Goal: Communication & Community: Participate in discussion

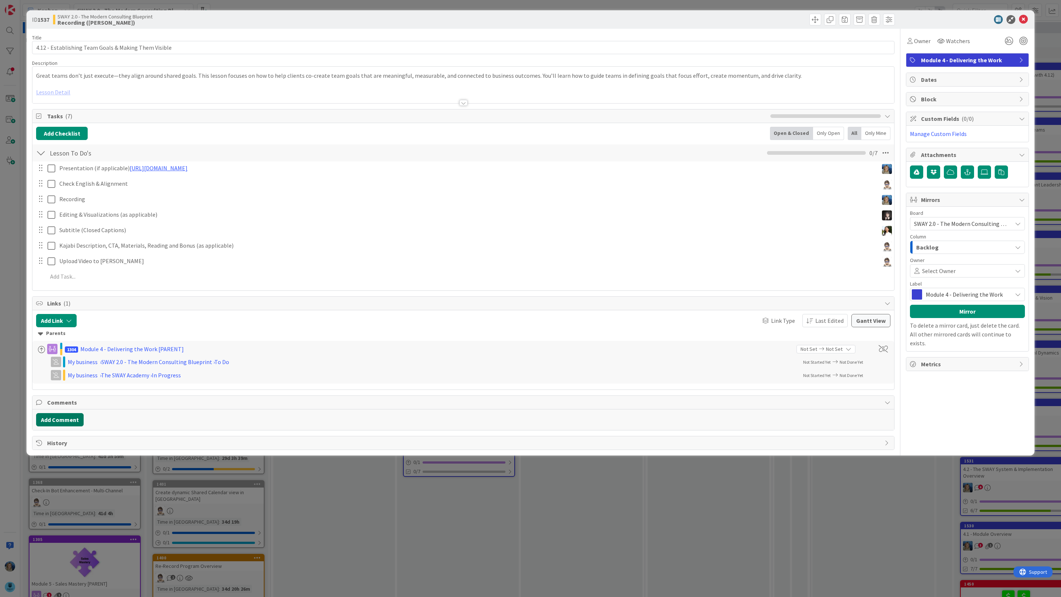
click at [70, 418] on button "Add Comment" at bounding box center [60, 419] width 48 height 13
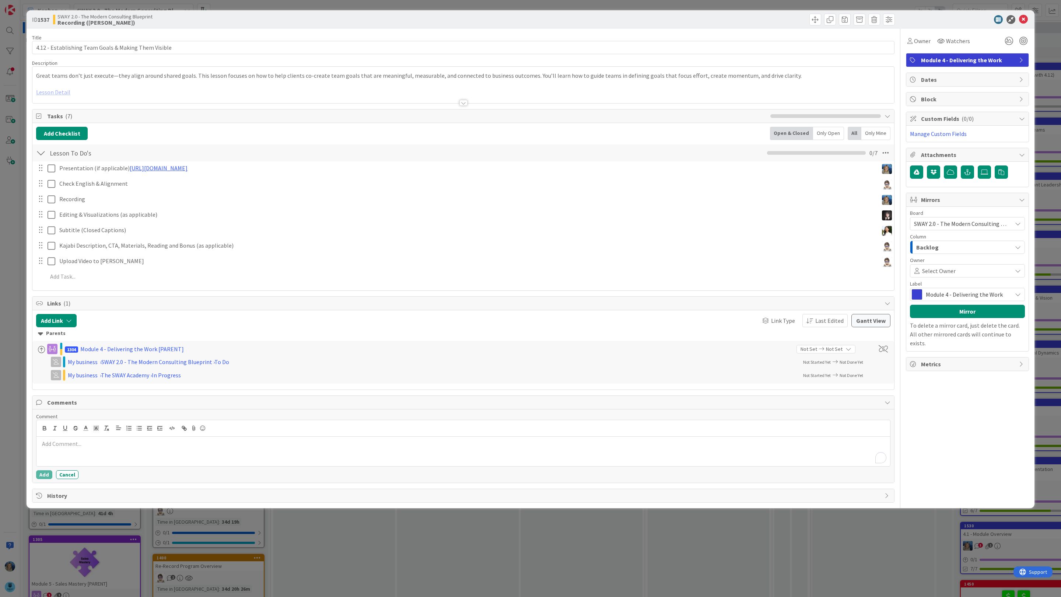
click at [73, 448] on p "To enrich screen reader interactions, please activate Accessibility in Grammarl…" at bounding box center [462, 443] width 847 height 8
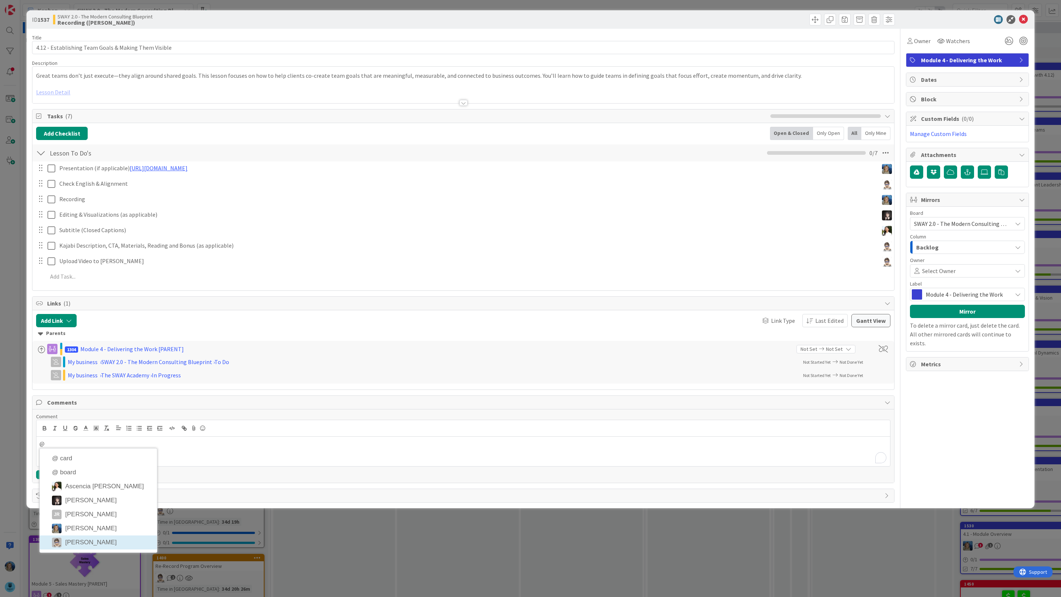
click at [90, 540] on li "[PERSON_NAME]" at bounding box center [98, 542] width 117 height 14
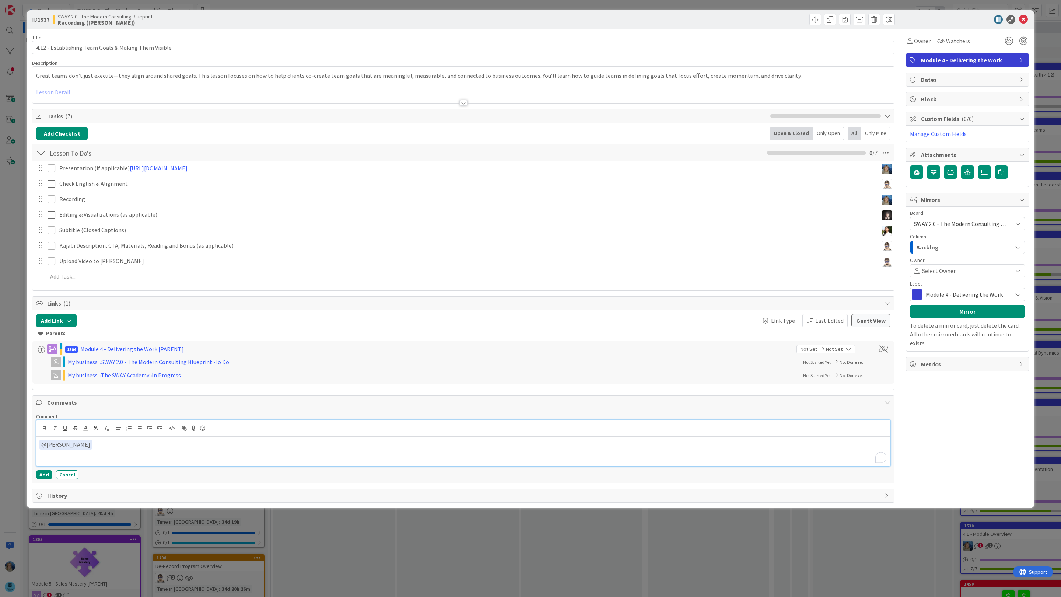
click at [114, 449] on p "﻿ @ [PERSON_NAME] ﻿" at bounding box center [462, 444] width 847 height 10
click at [45, 475] on button "Add" at bounding box center [44, 474] width 16 height 9
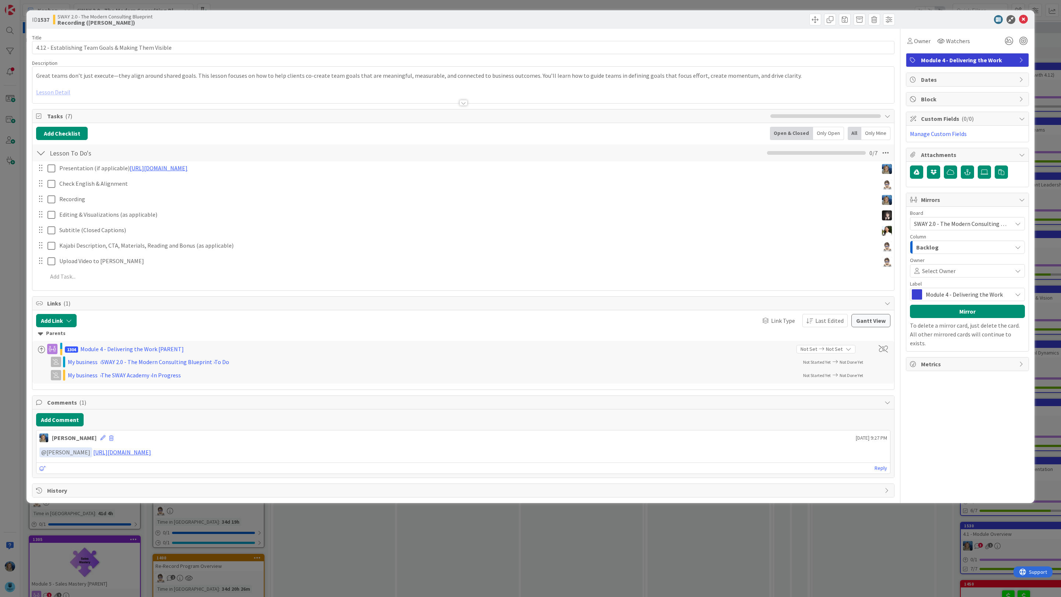
click at [1044, 93] on div "ID 1537 SWAY 2.0 - The Modern Consulting Blueprint Recording (Marina) Title 52 …" at bounding box center [530, 298] width 1061 height 597
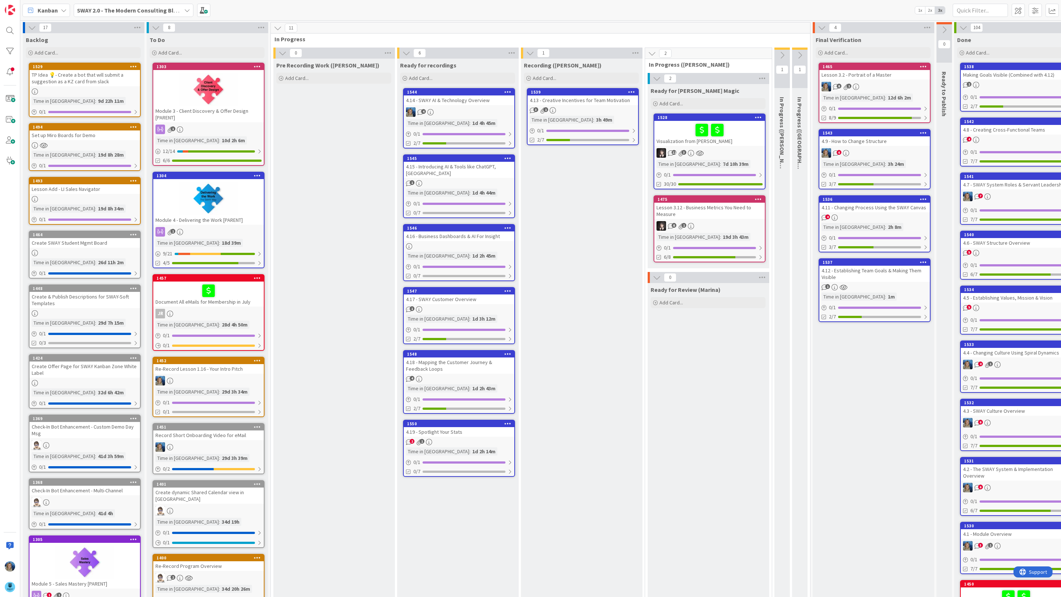
click at [577, 106] on link "1539 4.13 - Creative Incentives for Team Motivation 3 1 Time in Column : 3h 49m…" at bounding box center [583, 116] width 112 height 57
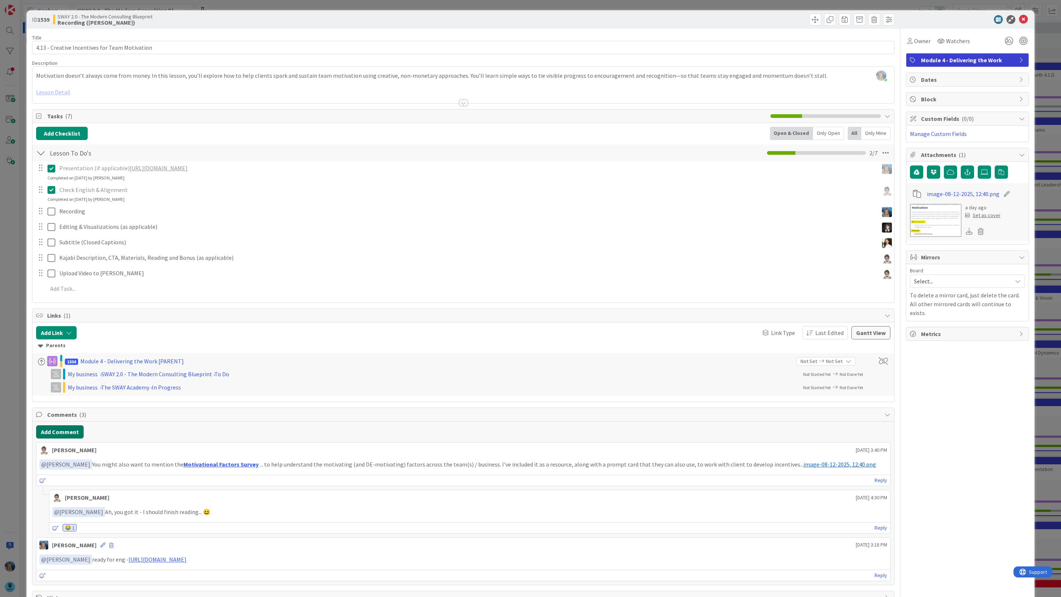
click at [62, 437] on button "Add Comment" at bounding box center [60, 431] width 48 height 13
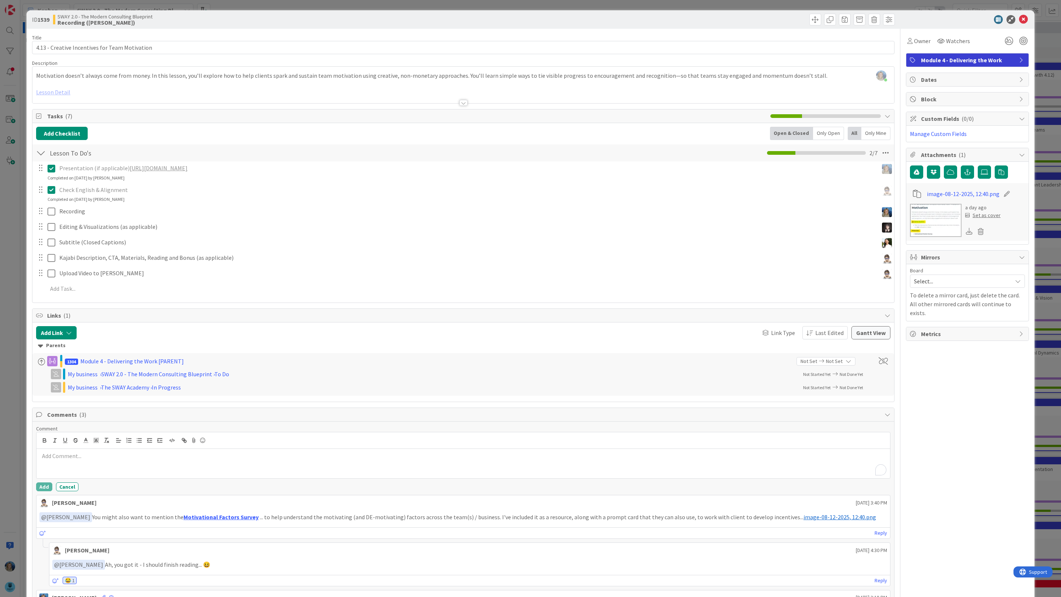
click at [74, 460] on p "To enrich screen reader interactions, please activate Accessibility in Grammarl…" at bounding box center [462, 456] width 847 height 8
click at [99, 558] on div "Comment @ @ card @ board Ascencia [PERSON_NAME] [PERSON_NAME] [PERSON_NAME] [PE…" at bounding box center [462, 528] width 861 height 215
click at [105, 471] on div "@" at bounding box center [462, 463] width 853 height 29
click at [115, 469] on li "[PERSON_NAME]" at bounding box center [98, 470] width 117 height 14
click at [49, 486] on button "Add" at bounding box center [44, 486] width 16 height 9
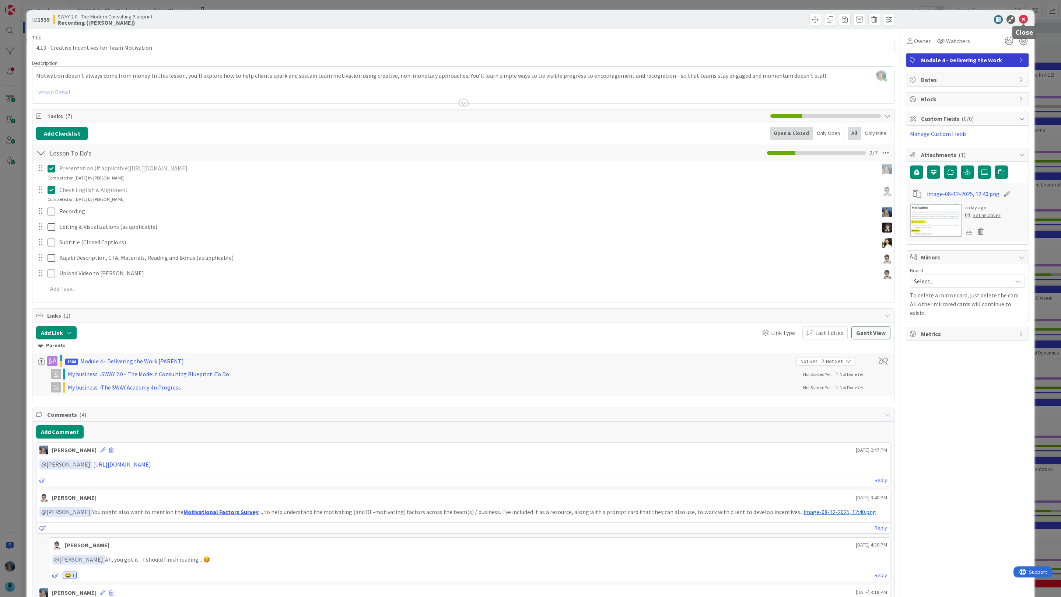
click at [1025, 18] on icon at bounding box center [1023, 19] width 9 height 9
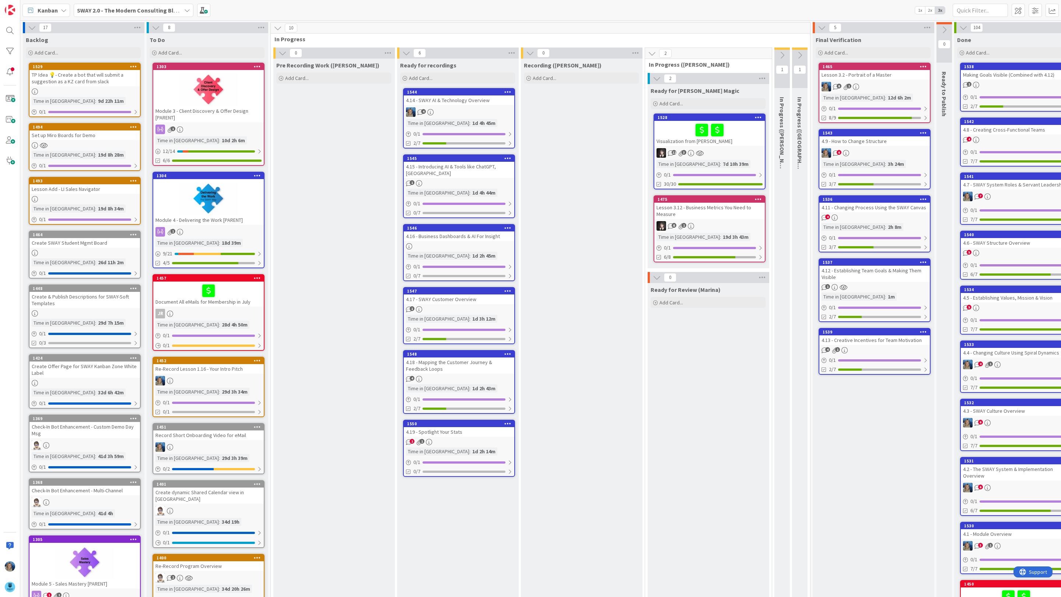
click at [862, 344] on link "1539 4.13 - Creative Incentives for Team Motivation 4 1 0 / 1 2/7" at bounding box center [874, 351] width 112 height 47
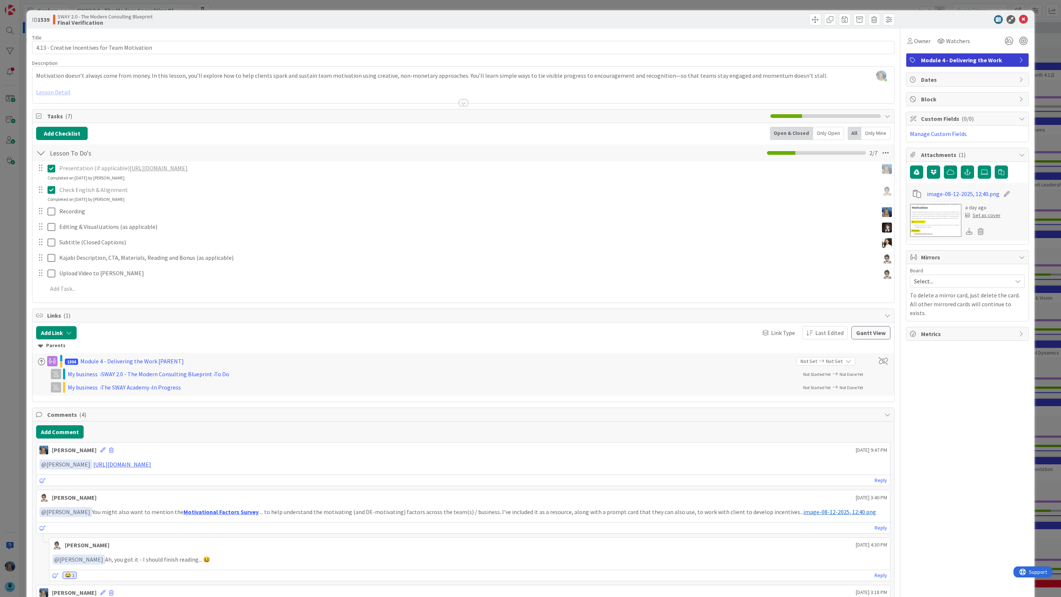
click at [1043, 85] on div "ID 1539 SWAY 2.0 - The Modern Consulting Blueprint Final Verification Title 46 …" at bounding box center [530, 298] width 1061 height 597
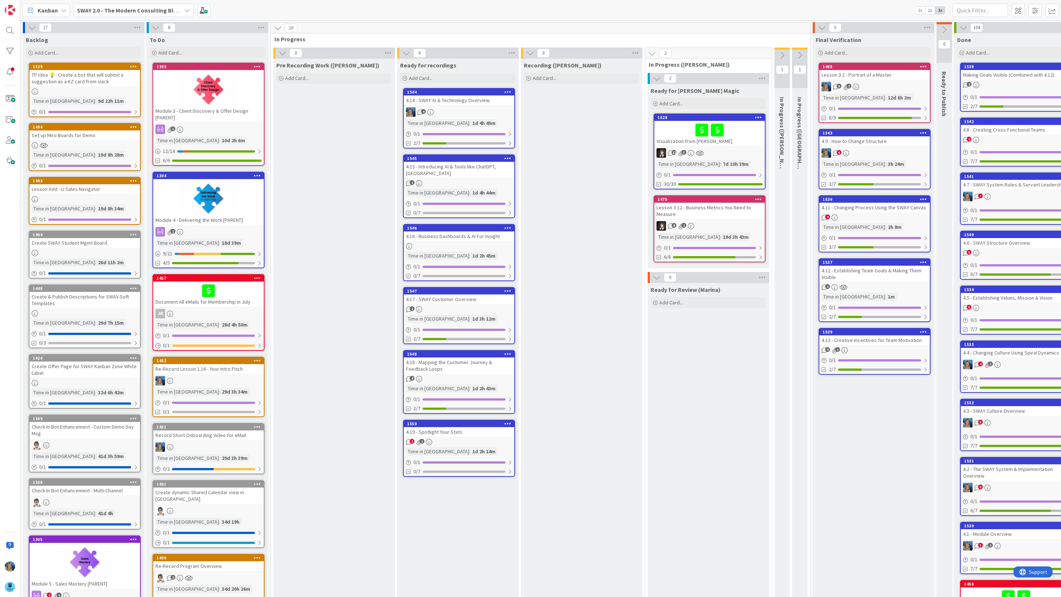
click at [878, 149] on div "6" at bounding box center [874, 153] width 110 height 10
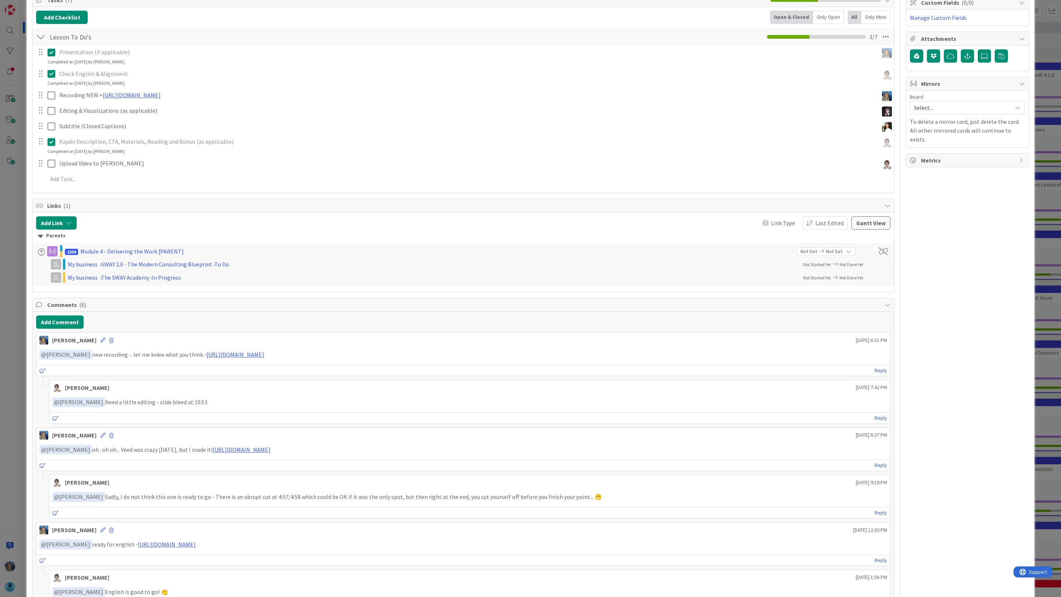
scroll to position [136, 0]
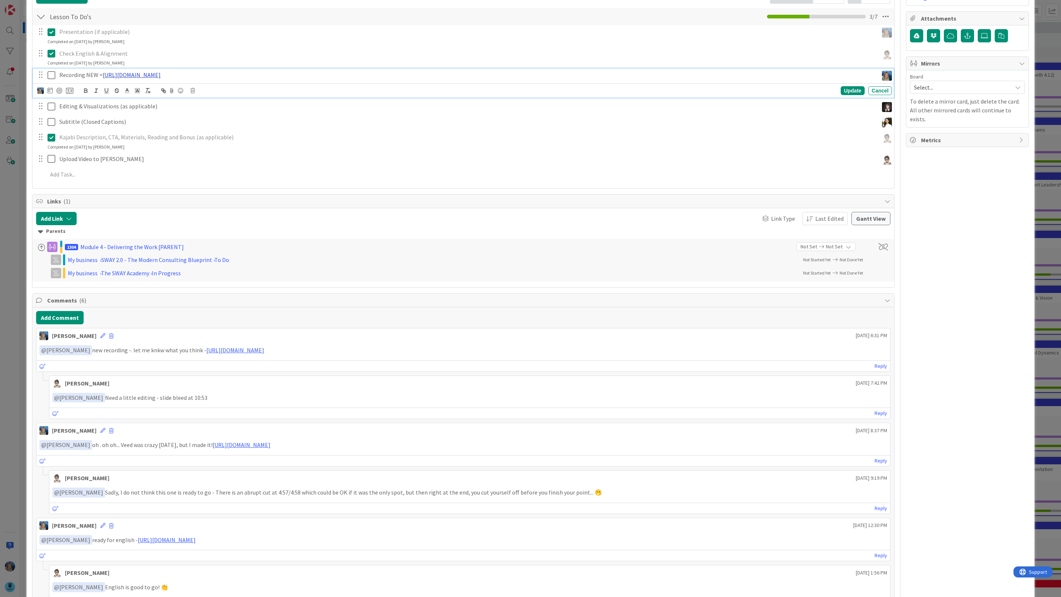
click at [161, 74] on link "[URL][DOMAIN_NAME]" at bounding box center [132, 74] width 58 height 7
click at [198, 89] on link "[URL][DOMAIN_NAME]" at bounding box center [183, 89] width 50 height 10
